Goal: Transaction & Acquisition: Register for event/course

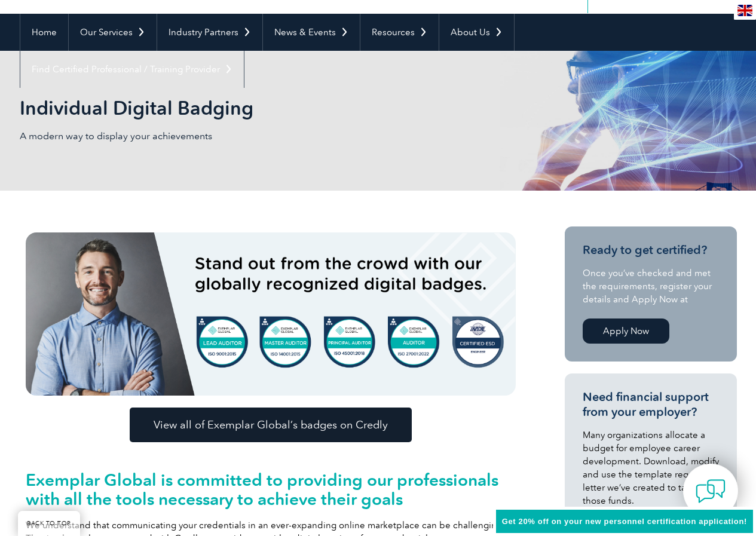
scroll to position [120, 0]
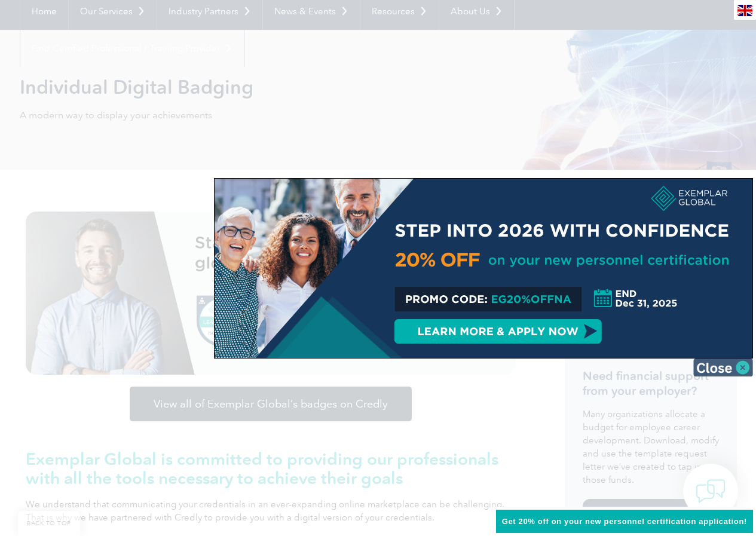
click at [742, 362] on img at bounding box center [723, 368] width 60 height 18
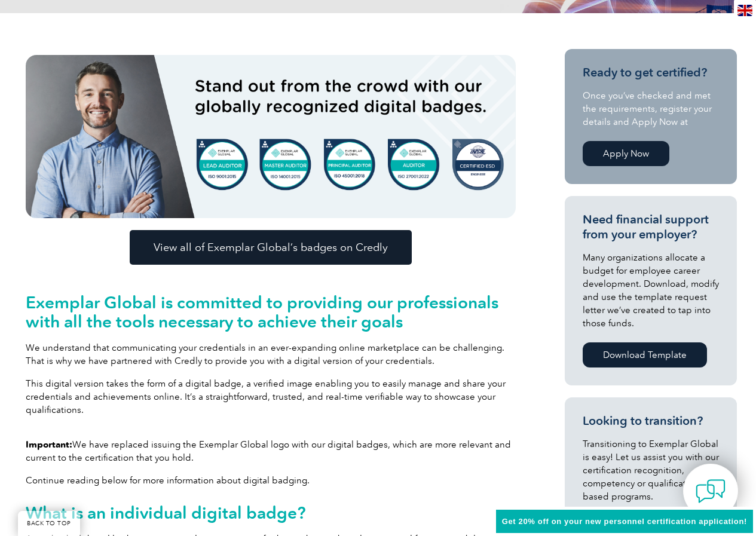
scroll to position [299, 0]
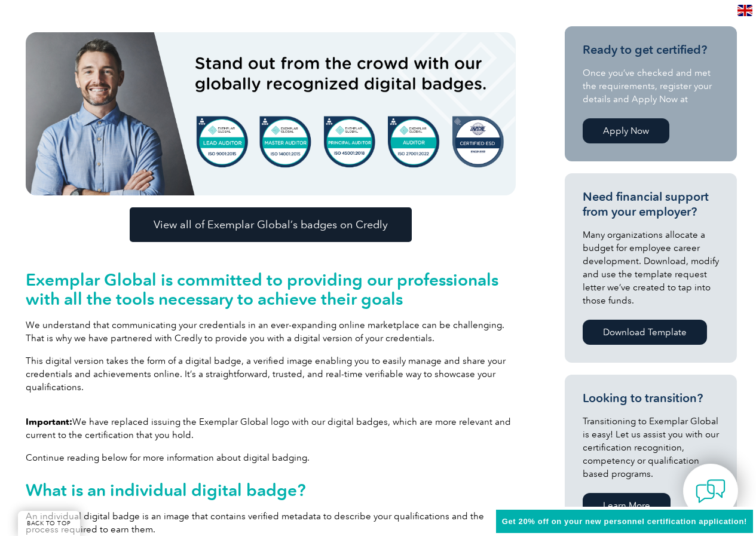
click at [315, 229] on span "View all of Exemplar Global’s badges on Credly" at bounding box center [271, 224] width 234 height 11
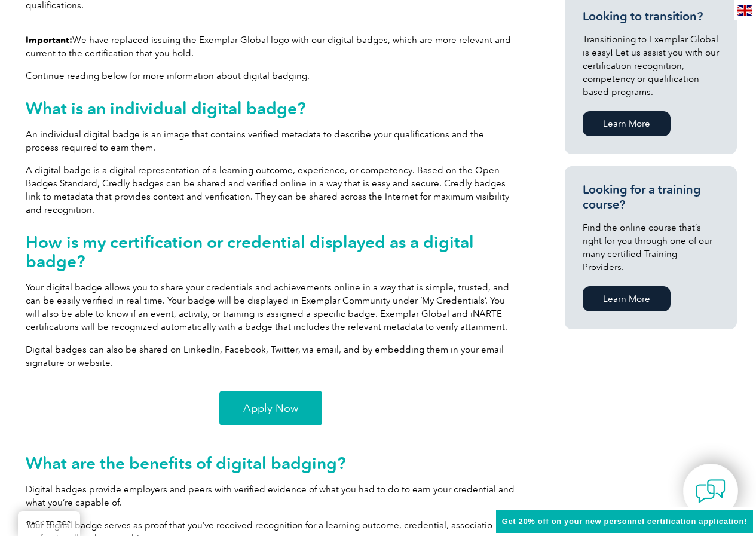
scroll to position [717, 0]
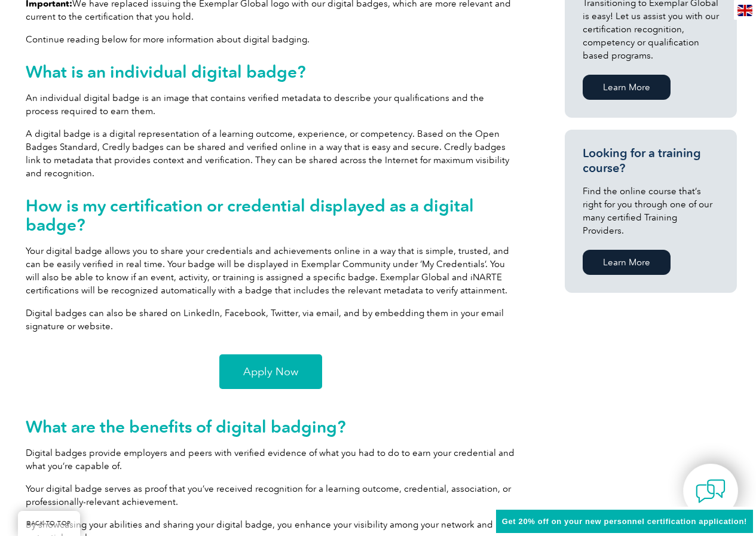
click at [280, 373] on span "Apply Now" at bounding box center [270, 371] width 55 height 11
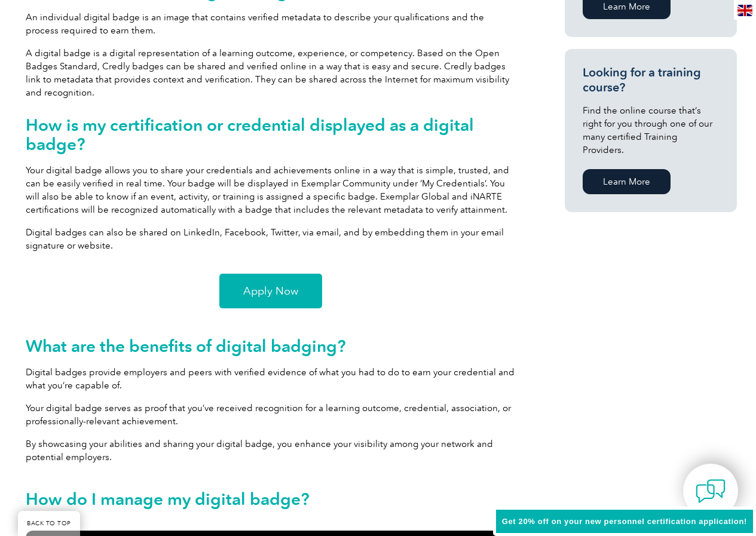
scroll to position [837, 0]
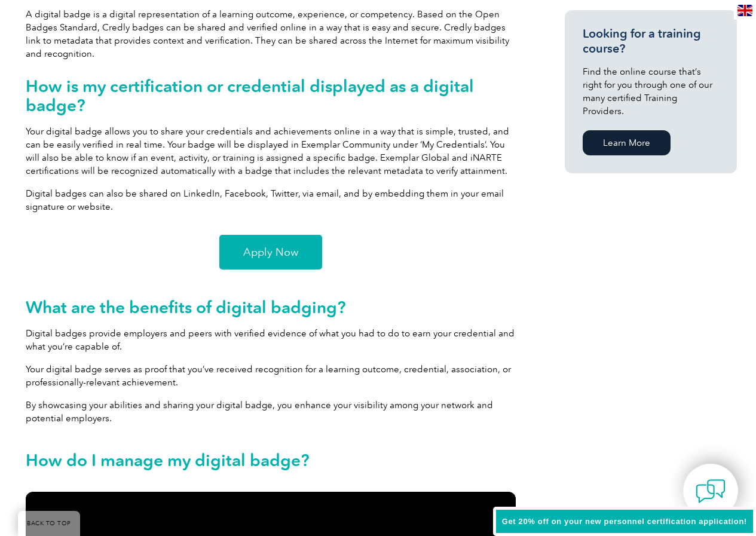
click at [297, 255] on span "Apply Now" at bounding box center [270, 252] width 55 height 11
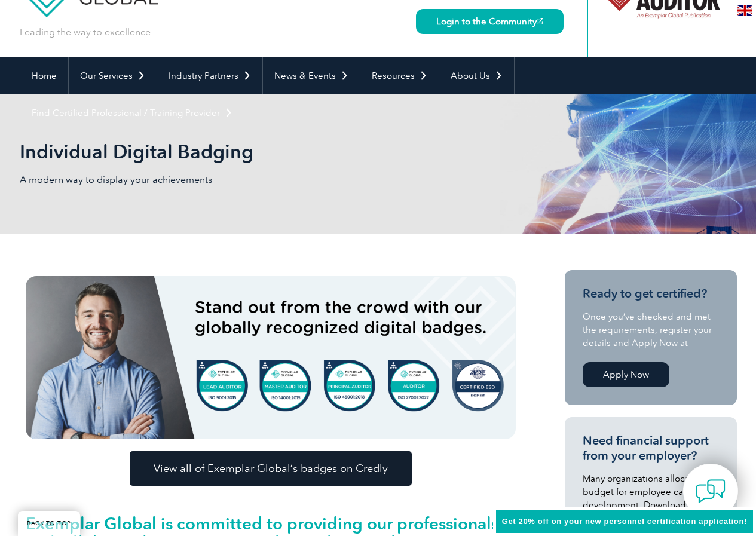
scroll to position [0, 0]
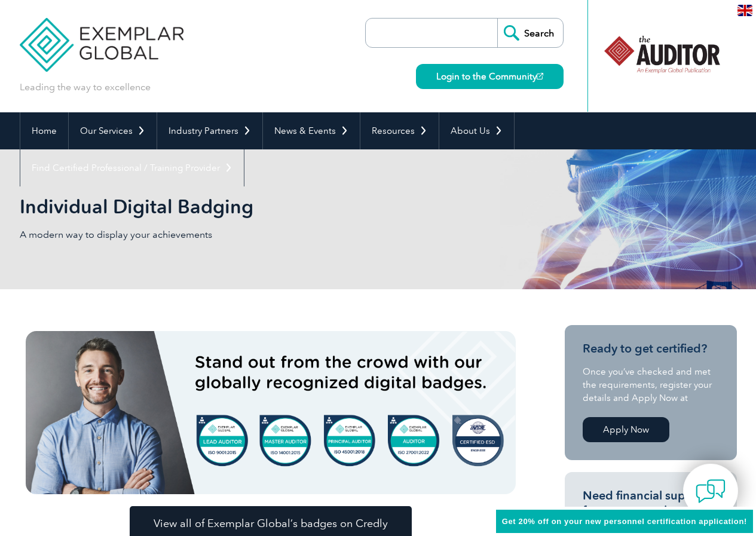
click at [113, 262] on div "Individual Digital Badging A modern way to display your achievements" at bounding box center [378, 219] width 717 height 140
click at [52, 127] on link "Home" at bounding box center [44, 130] width 48 height 37
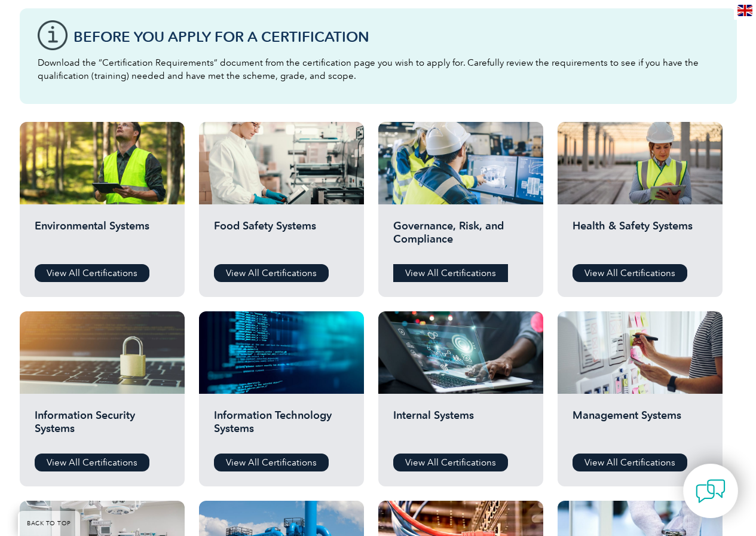
scroll to position [359, 0]
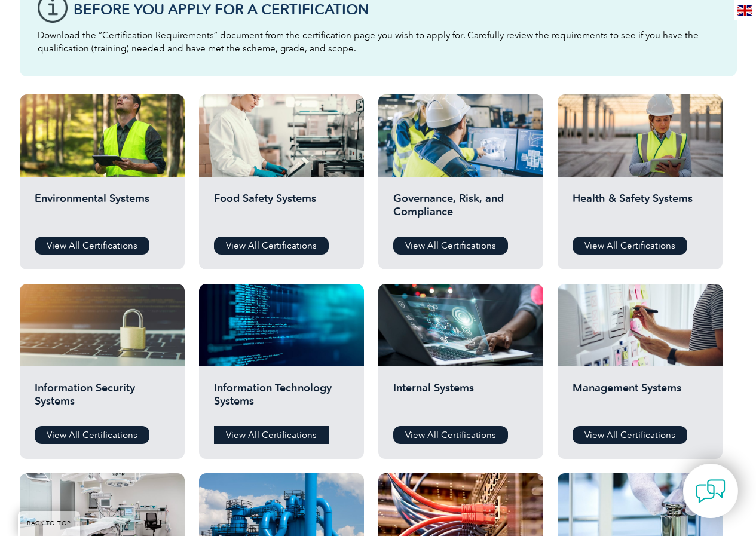
click at [274, 434] on link "View All Certifications" at bounding box center [271, 435] width 115 height 18
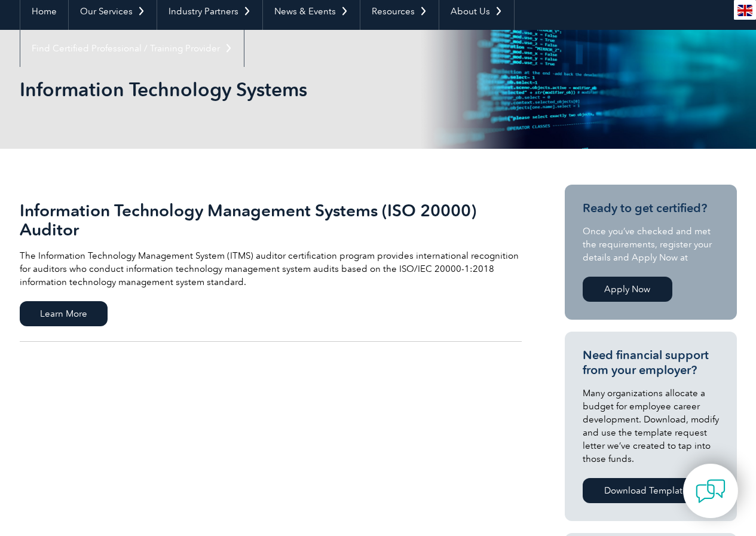
scroll to position [60, 0]
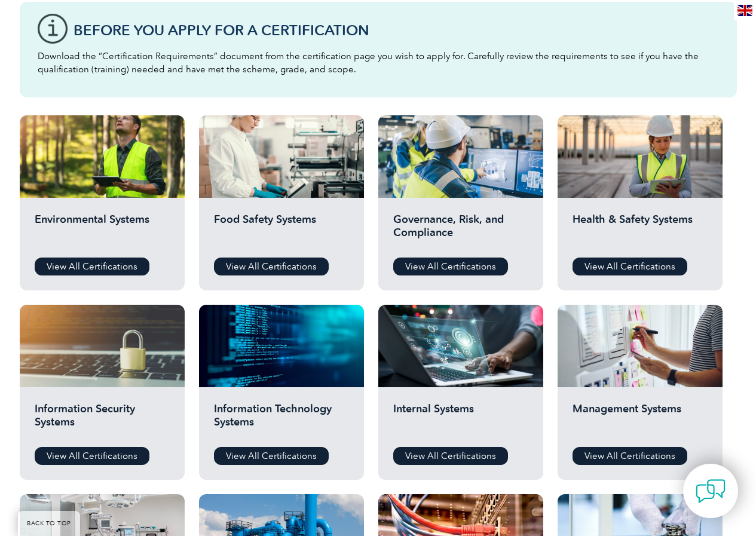
scroll to position [359, 0]
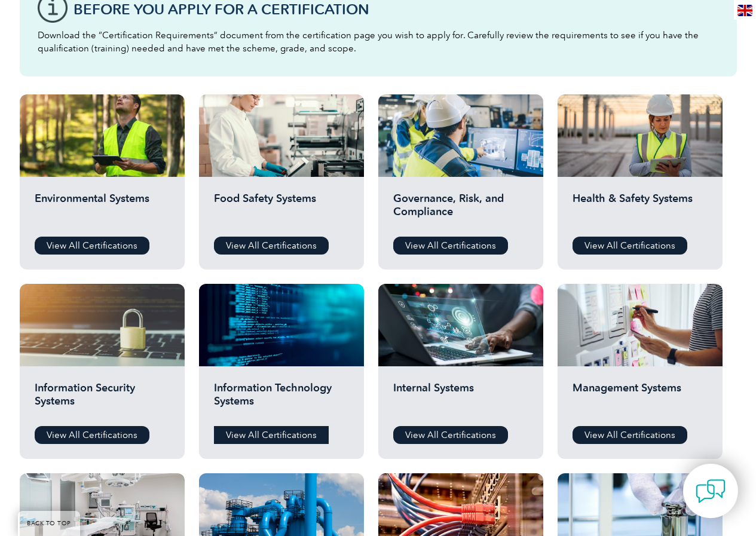
click at [255, 441] on link "View All Certifications" at bounding box center [271, 435] width 115 height 18
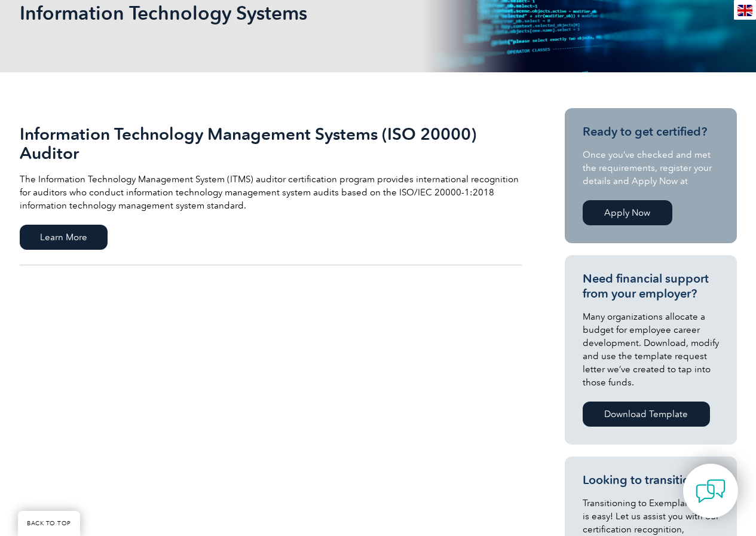
scroll to position [136, 0]
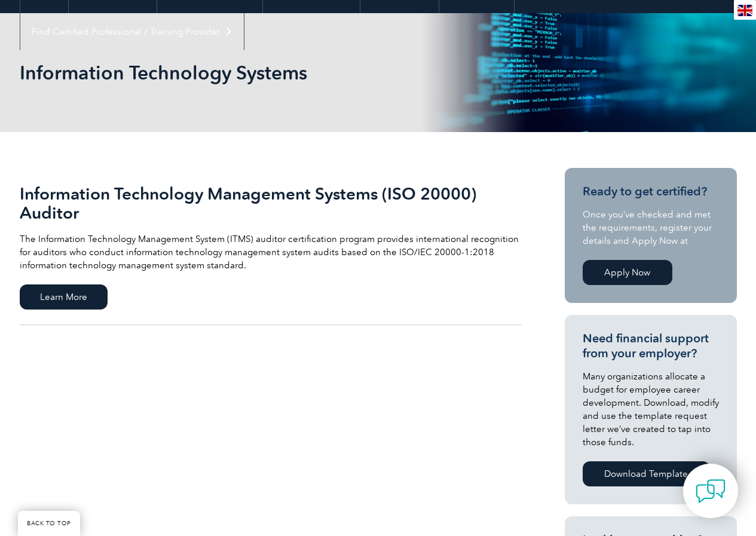
click at [650, 271] on link "Apply Now" at bounding box center [628, 272] width 90 height 25
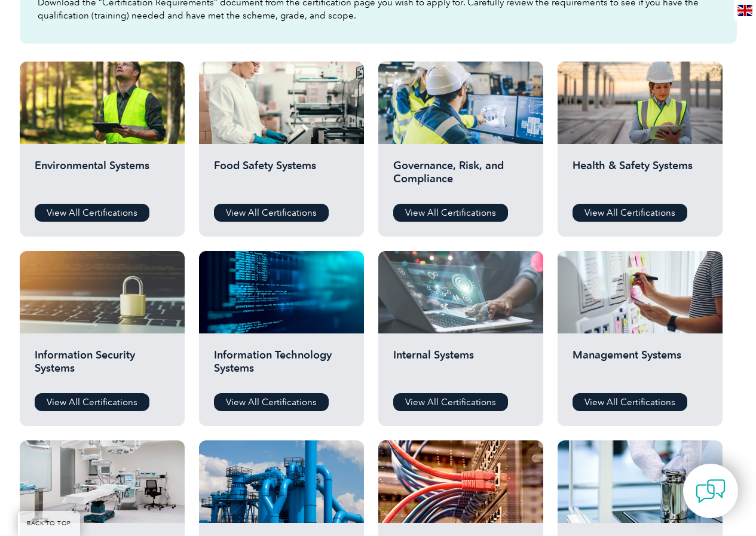
scroll to position [418, 0]
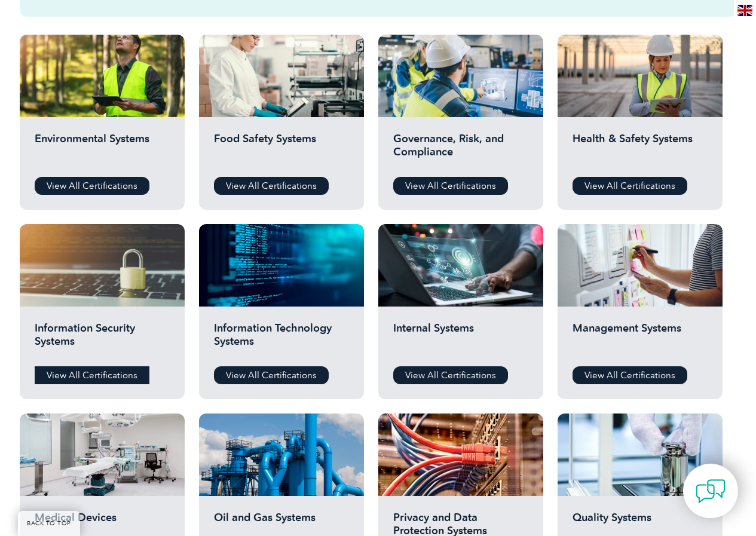
click at [105, 374] on link "View All Certifications" at bounding box center [92, 375] width 115 height 18
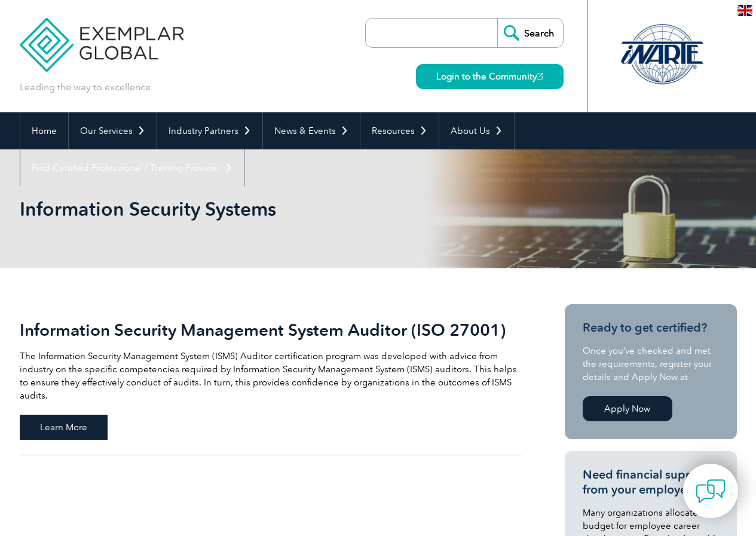
click at [61, 415] on span "Learn More" at bounding box center [64, 427] width 88 height 25
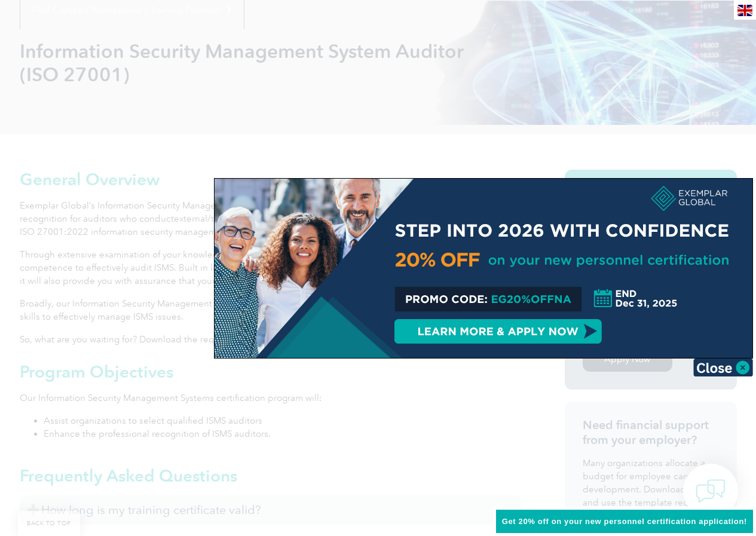
scroll to position [179, 0]
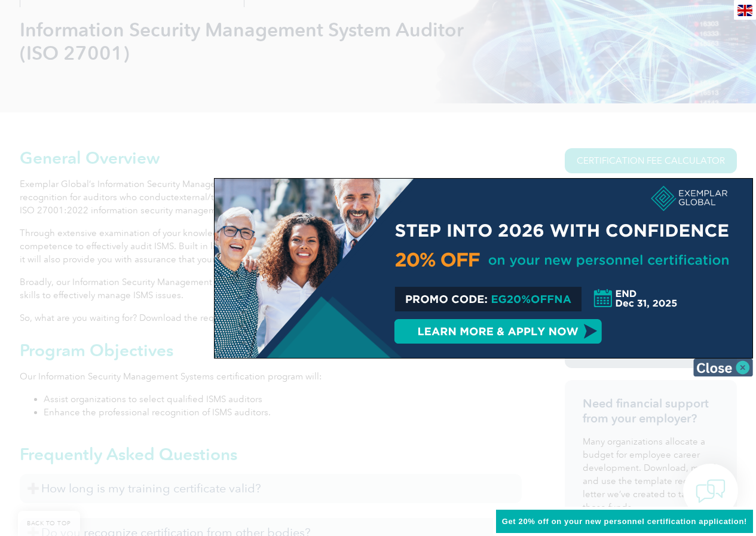
click at [742, 369] on img at bounding box center [723, 368] width 60 height 18
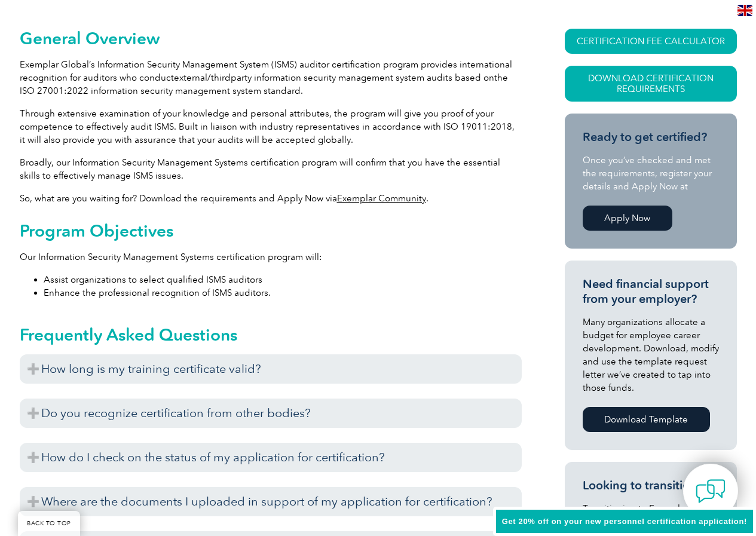
scroll to position [359, 0]
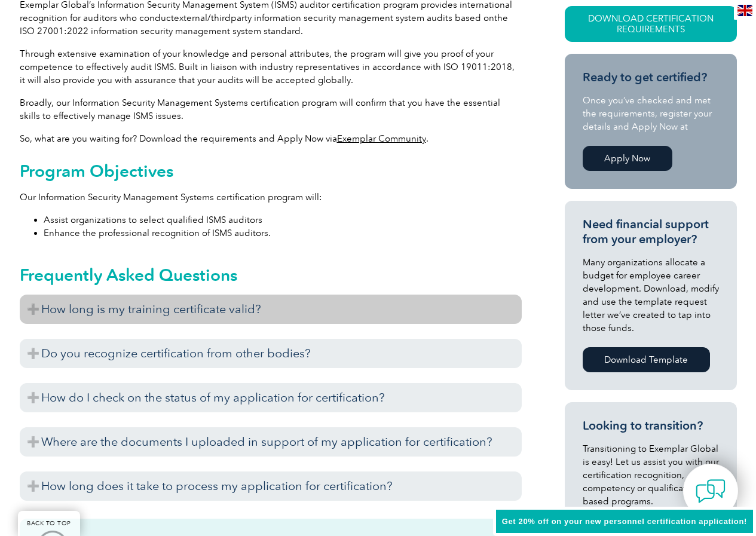
click at [28, 308] on h3 "How long is my training certificate valid?" at bounding box center [271, 309] width 502 height 29
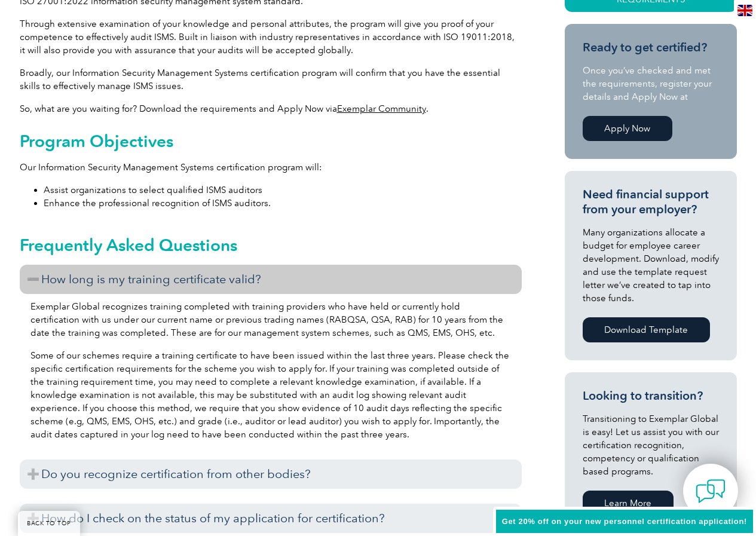
scroll to position [418, 0]
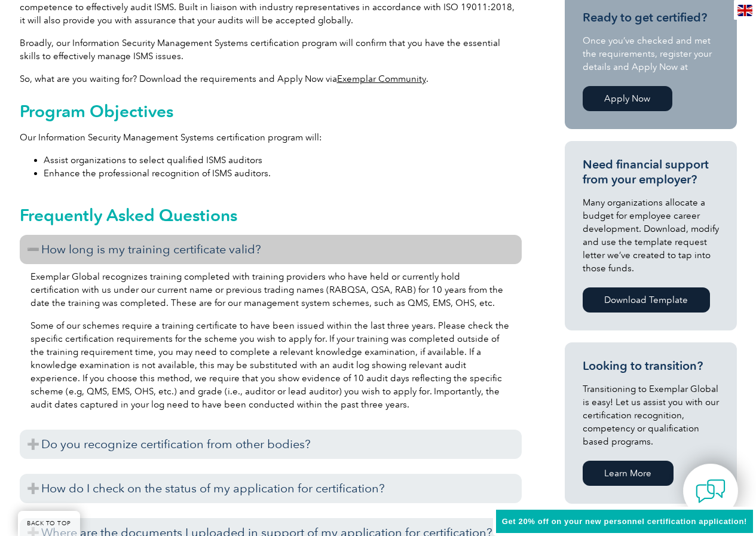
click at [32, 250] on h3 "How long is my training certificate valid?" at bounding box center [271, 249] width 502 height 29
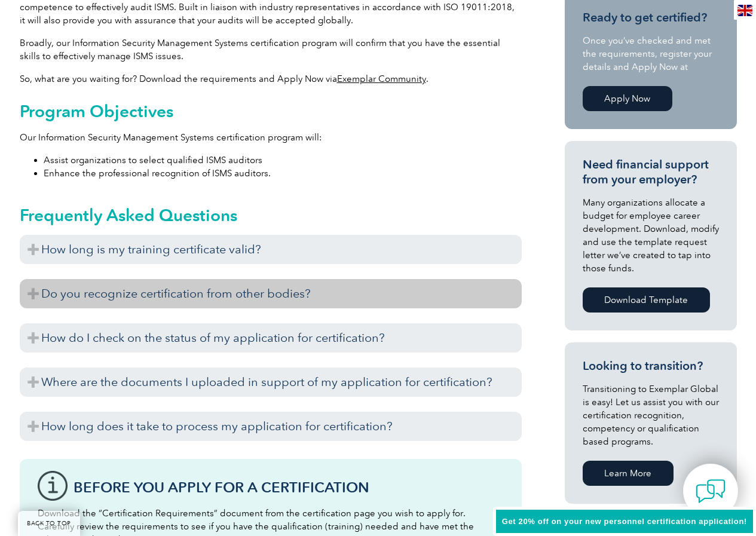
click at [39, 292] on h3 "Do you recognize certification from other bodies?" at bounding box center [271, 293] width 502 height 29
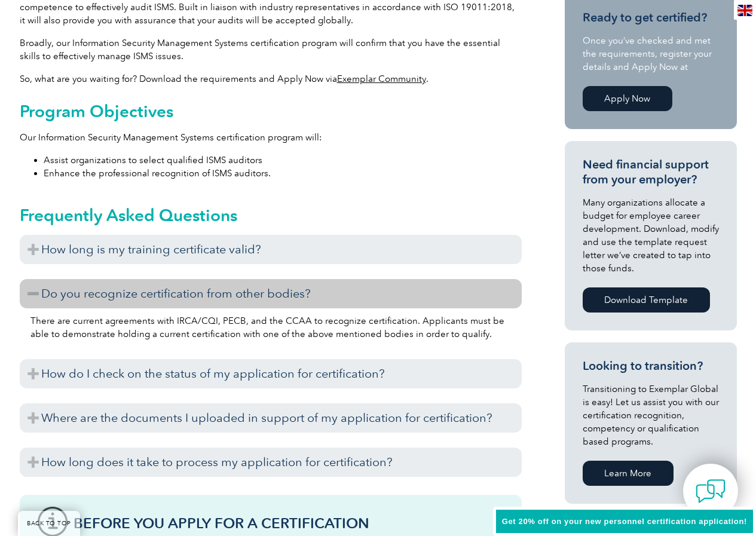
click at [39, 292] on h3 "Do you recognize certification from other bodies?" at bounding box center [271, 293] width 502 height 29
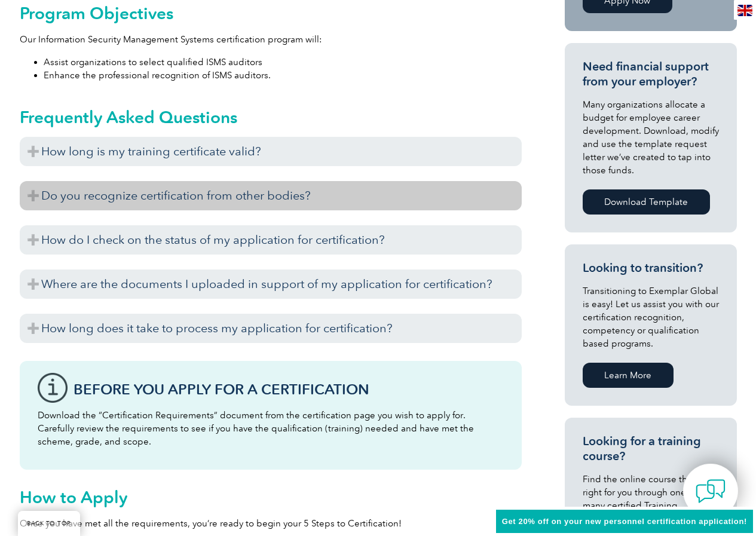
scroll to position [538, 0]
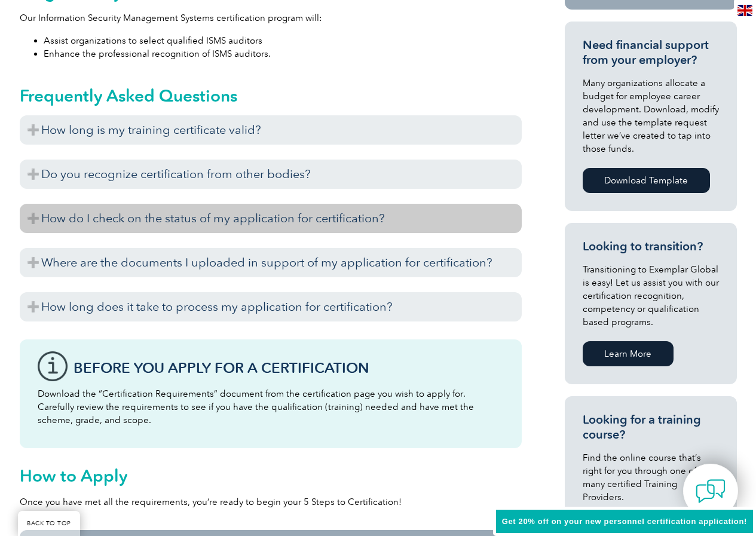
click at [36, 221] on h3 "How do I check on the status of my application for certification?" at bounding box center [271, 218] width 502 height 29
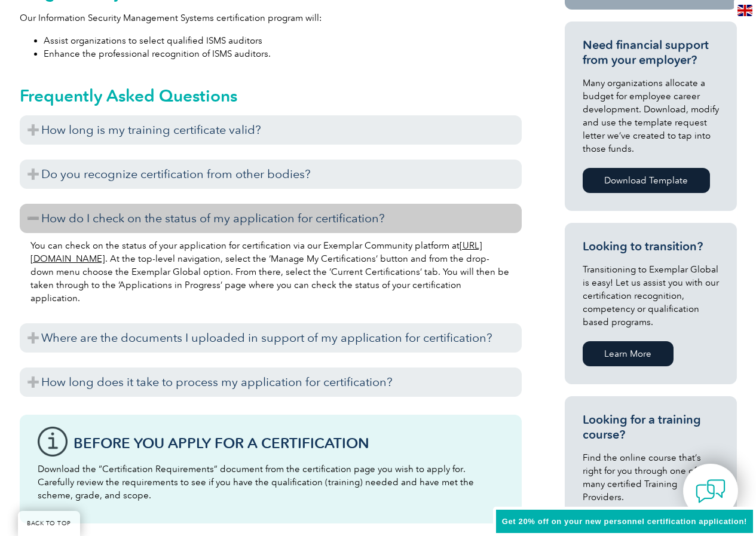
click at [29, 215] on h3 "How do I check on the status of my application for certification?" at bounding box center [271, 218] width 502 height 29
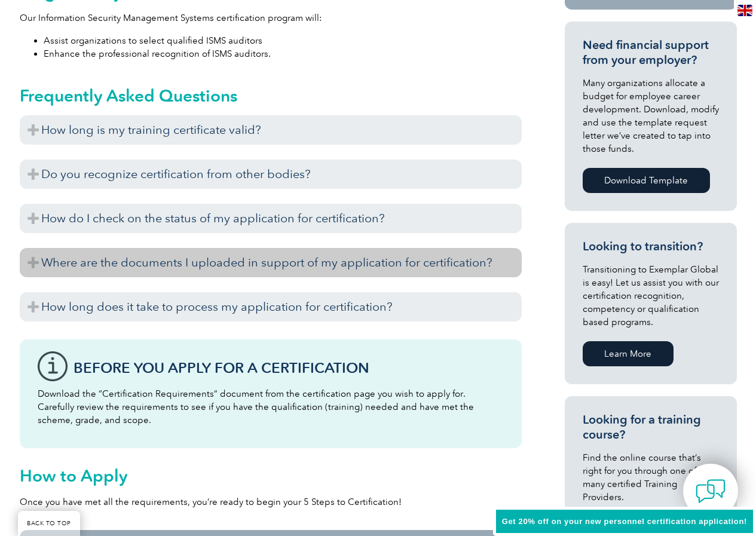
click at [36, 263] on h3 "Where are the documents I uploaded in support of my application for certificati…" at bounding box center [271, 262] width 502 height 29
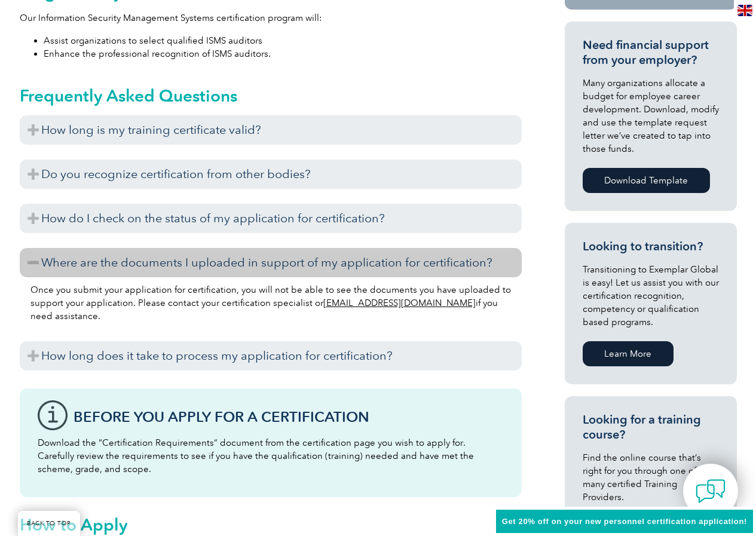
click at [33, 267] on h3 "Where are the documents I uploaded in support of my application for certificati…" at bounding box center [271, 262] width 502 height 29
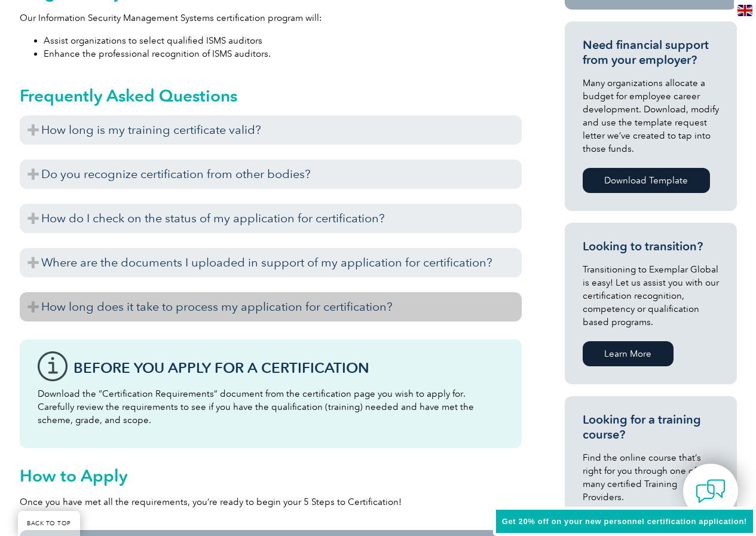
click at [32, 305] on h3 "How long does it take to process my application for certification?" at bounding box center [271, 306] width 502 height 29
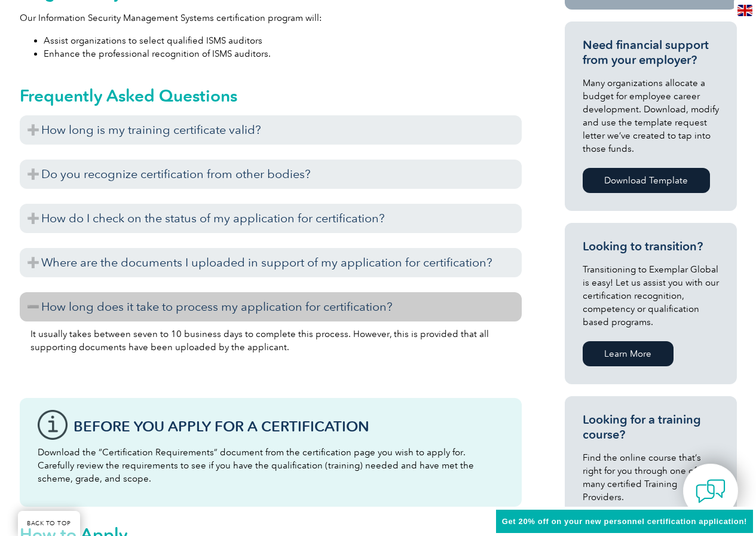
click at [32, 305] on h3 "How long does it take to process my application for certification?" at bounding box center [271, 306] width 502 height 29
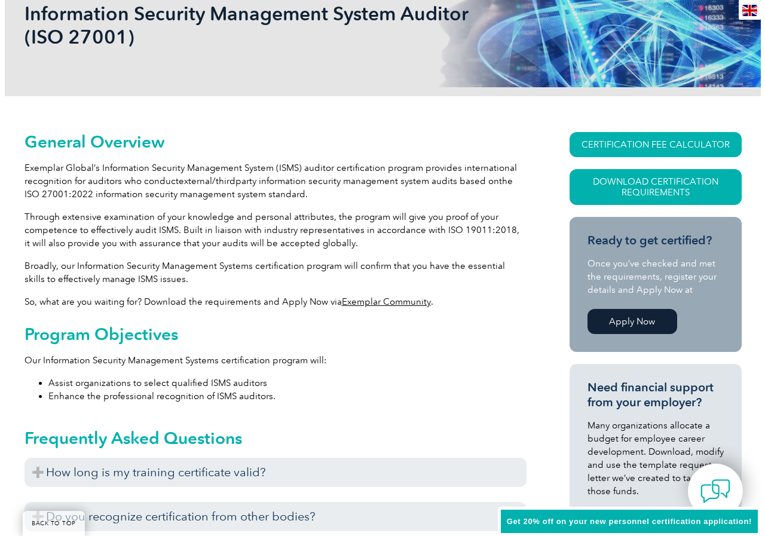
scroll to position [179, 0]
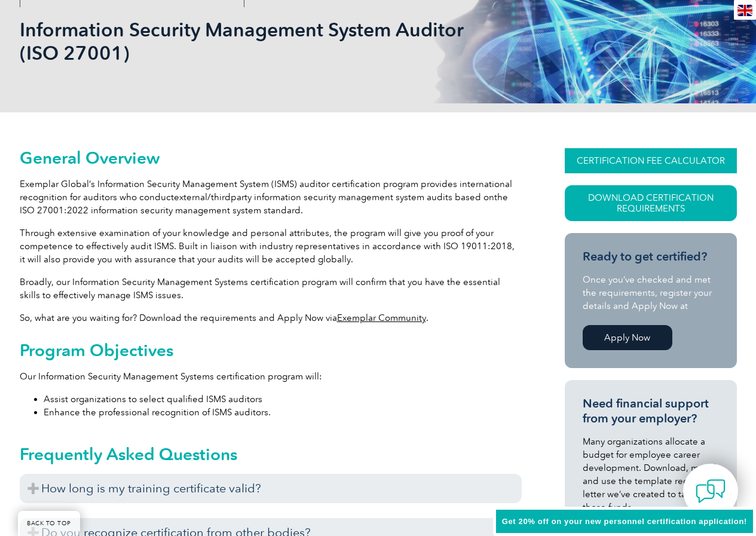
click at [658, 158] on link "CERTIFICATION FEE CALCULATOR" at bounding box center [651, 160] width 172 height 25
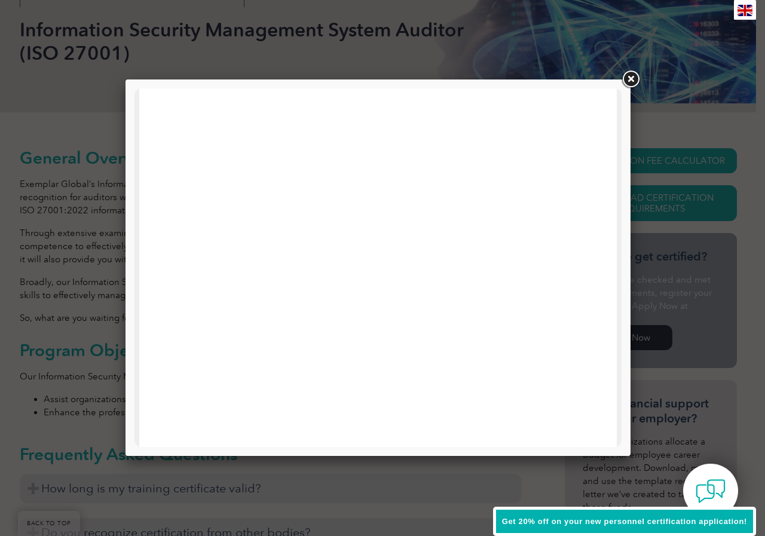
scroll to position [0, 0]
click at [629, 73] on link at bounding box center [631, 80] width 22 height 22
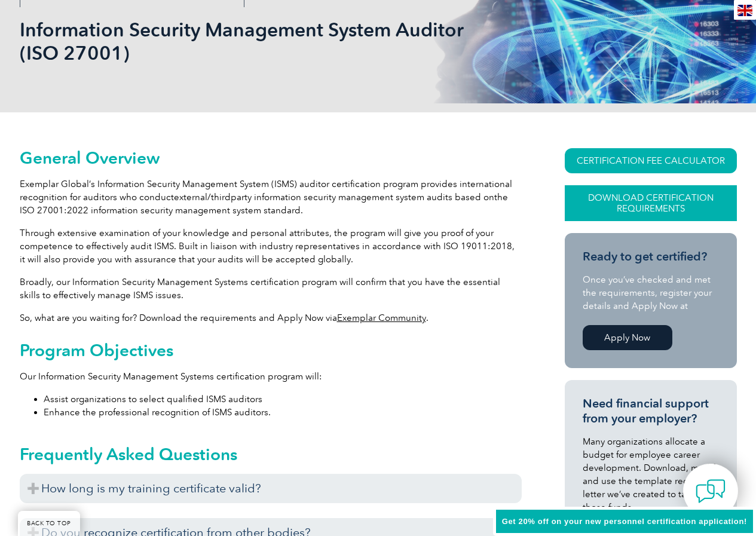
click at [644, 210] on link "Download Certification Requirements" at bounding box center [651, 203] width 172 height 36
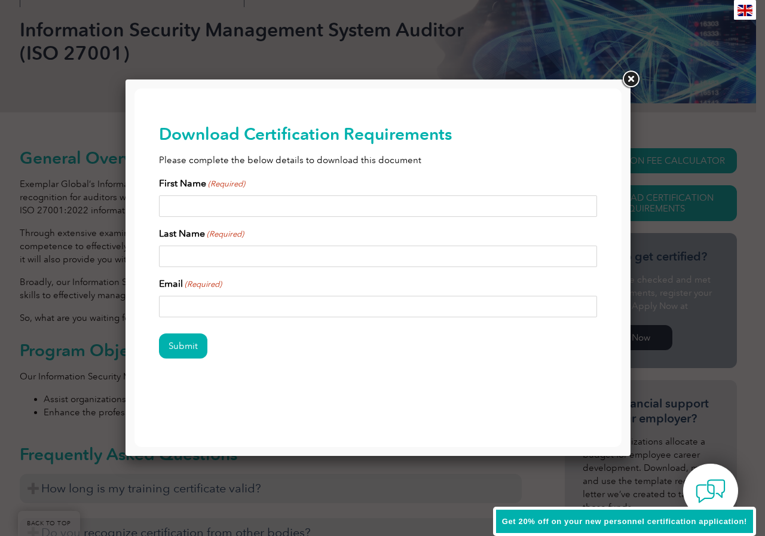
click at [245, 206] on input "First Name (Required)" at bounding box center [378, 206] width 439 height 22
click at [631, 75] on link at bounding box center [631, 80] width 22 height 22
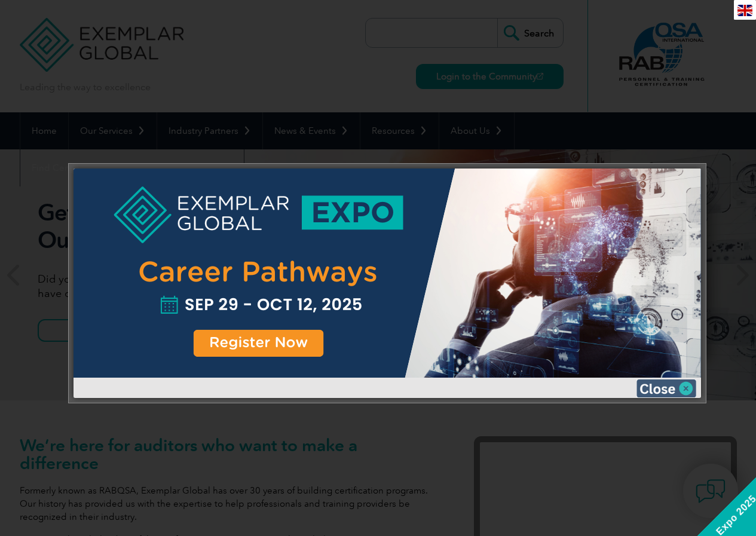
click at [690, 390] on img at bounding box center [666, 388] width 60 height 18
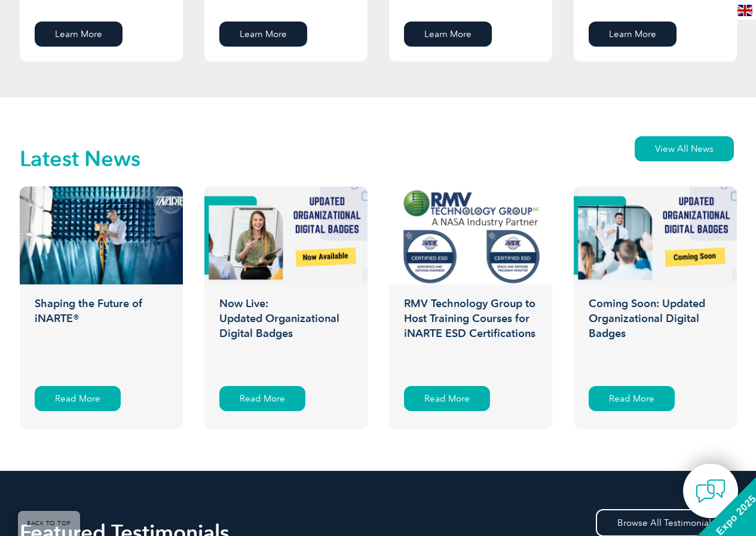
scroll to position [1793, 0]
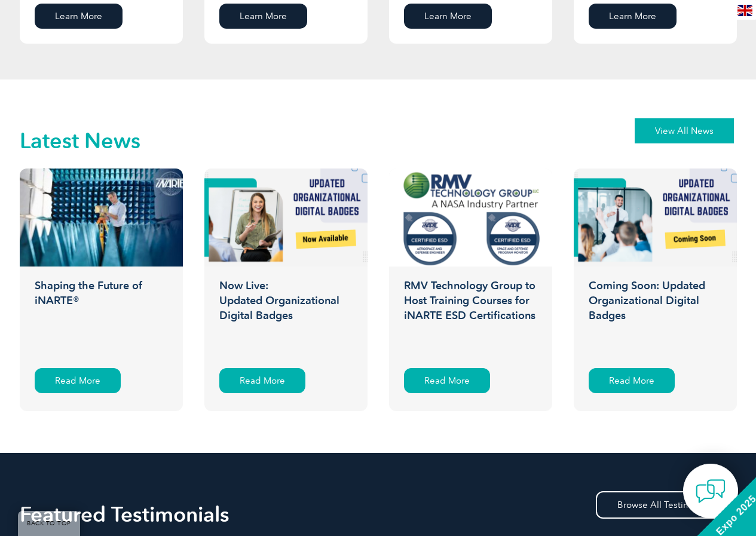
click at [708, 124] on link "View All News" at bounding box center [684, 130] width 99 height 25
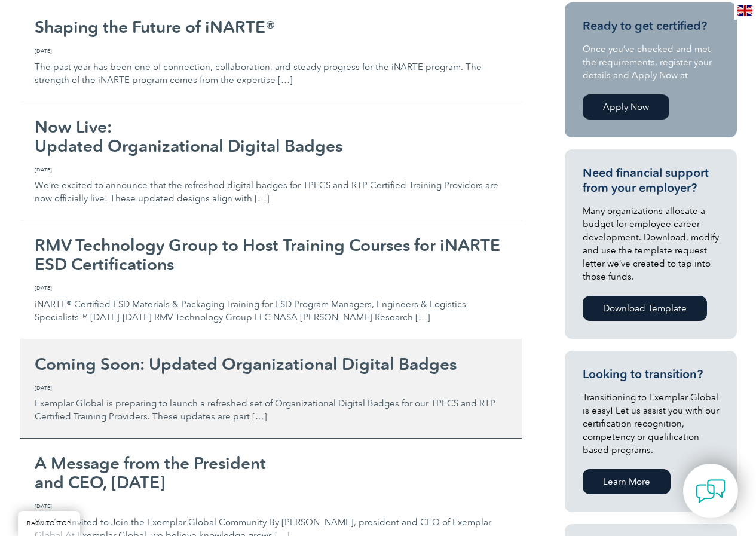
scroll to position [299, 0]
